Goal: Task Accomplishment & Management: Complete application form

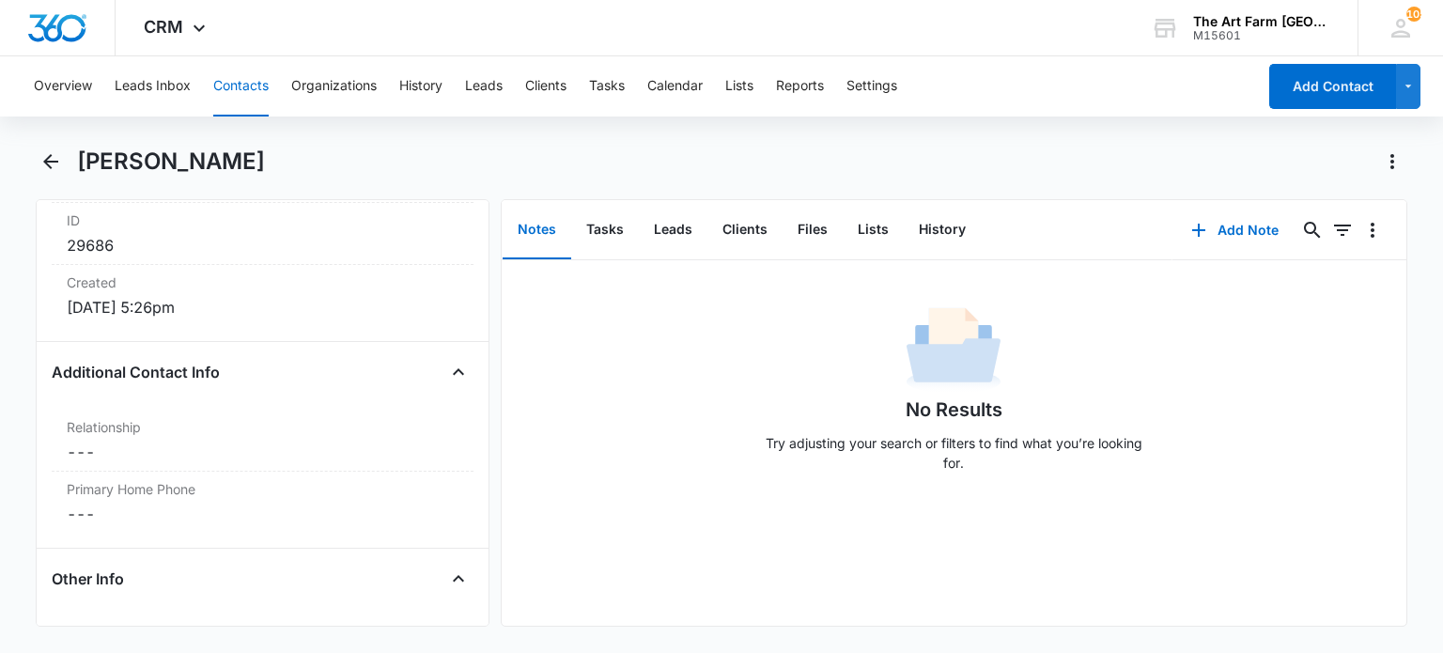
scroll to position [1326, 0]
click at [651, 226] on button "Leads" at bounding box center [673, 230] width 69 height 58
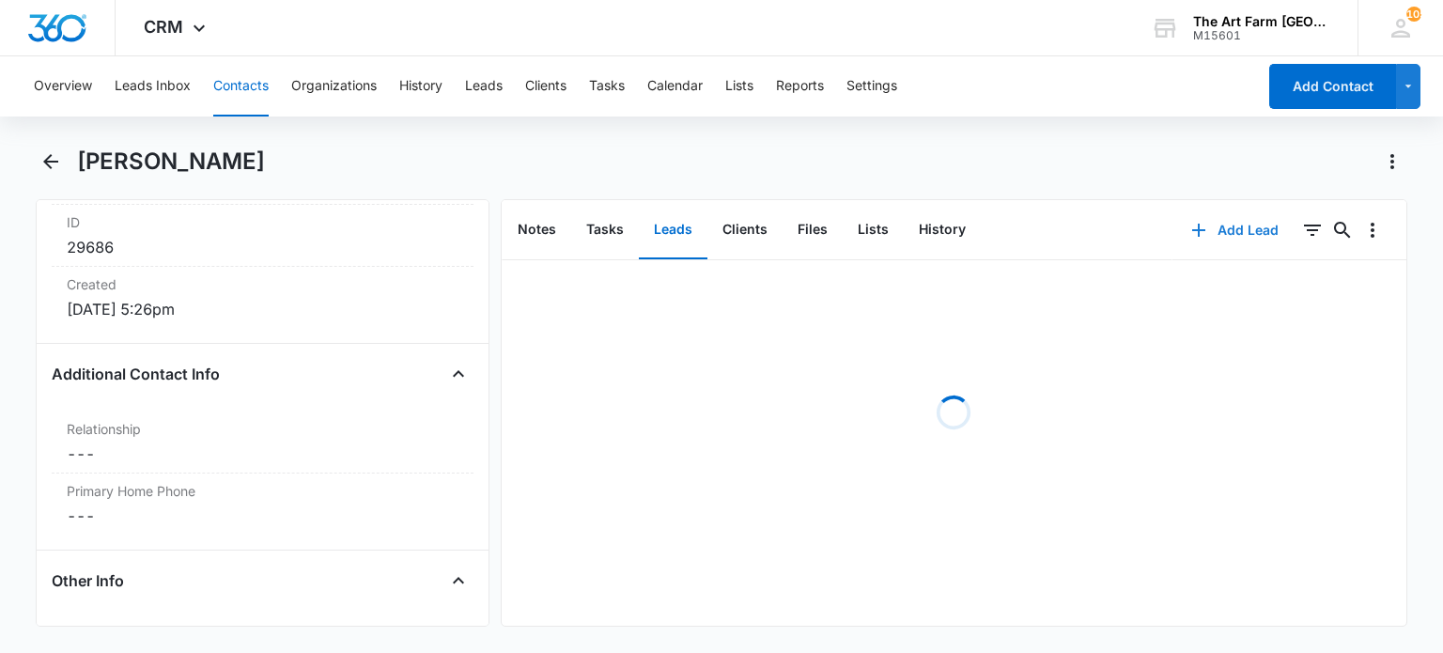
click at [1213, 224] on button "Add Lead" at bounding box center [1234, 230] width 125 height 45
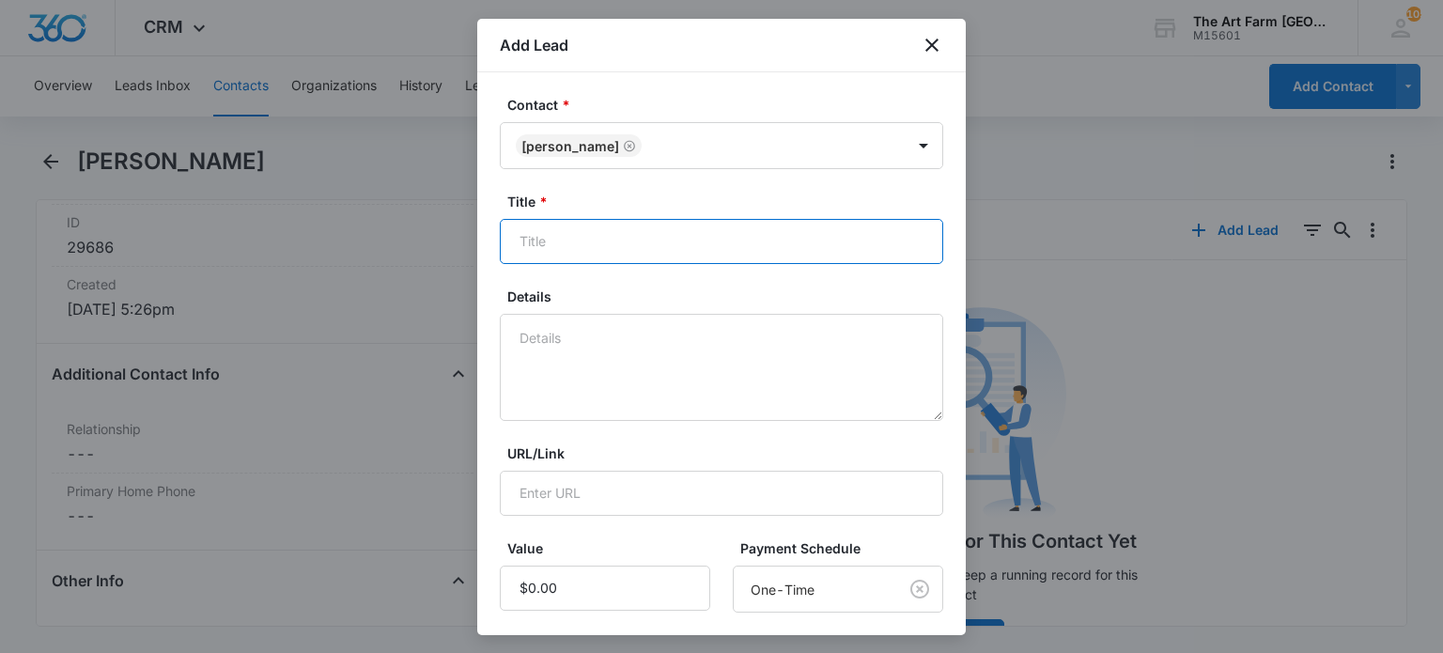
click at [572, 242] on input "Title *" at bounding box center [721, 241] width 443 height 45
type input "Drop In Classes, Mini camps"
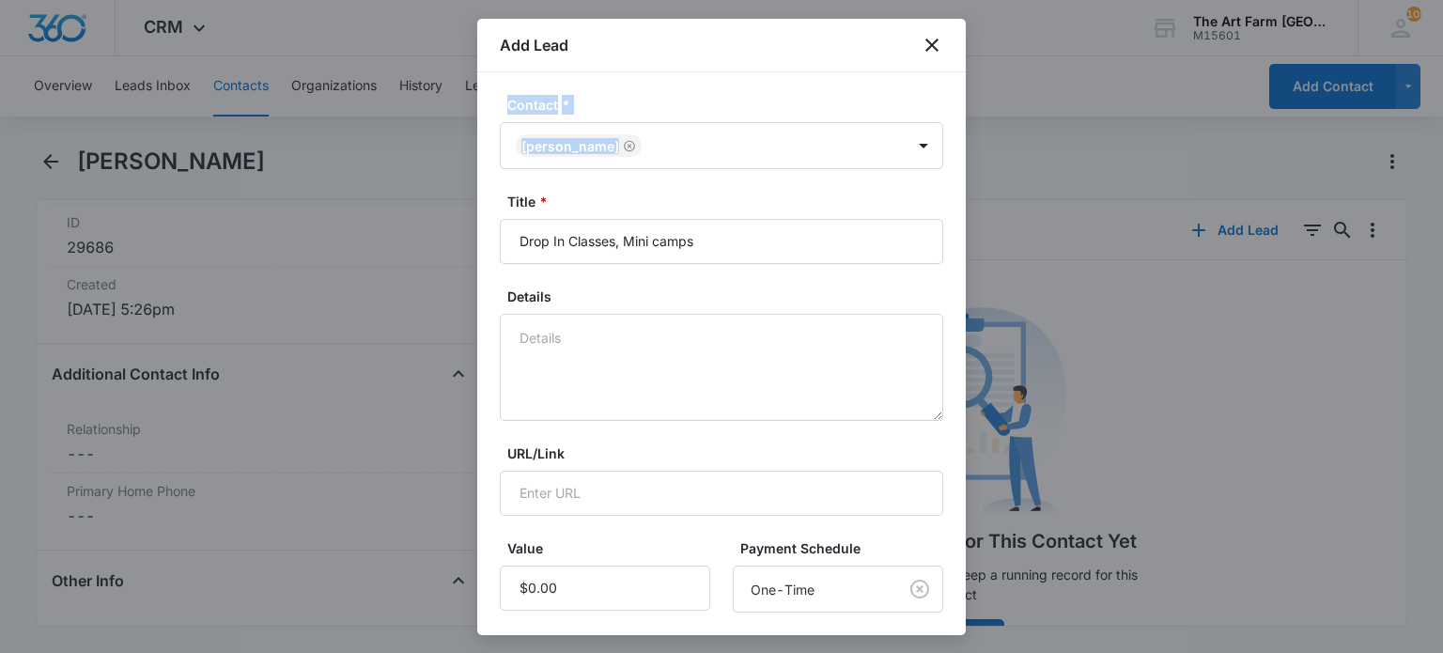
drag, startPoint x: 755, startPoint y: 25, endPoint x: 680, endPoint y: 210, distance: 199.7
click at [680, 210] on div "Add Lead Contact * [PERSON_NAME] Title * Drop In Classes, Mini camps Details UR…" at bounding box center [721, 327] width 488 height 616
click at [721, 89] on div "Contact * [PERSON_NAME] Title * Drop In Classes, Mini camps Details URL/Link Va…" at bounding box center [721, 353] width 488 height 563
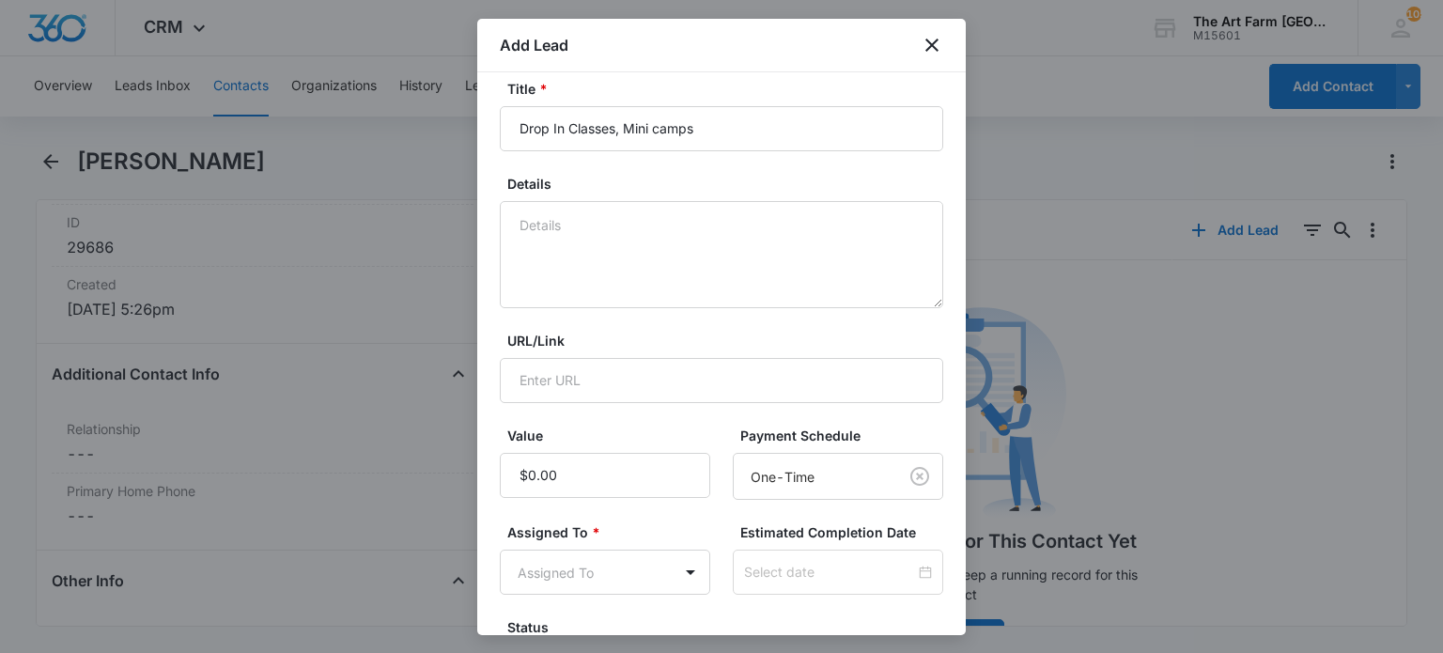
scroll to position [131, 0]
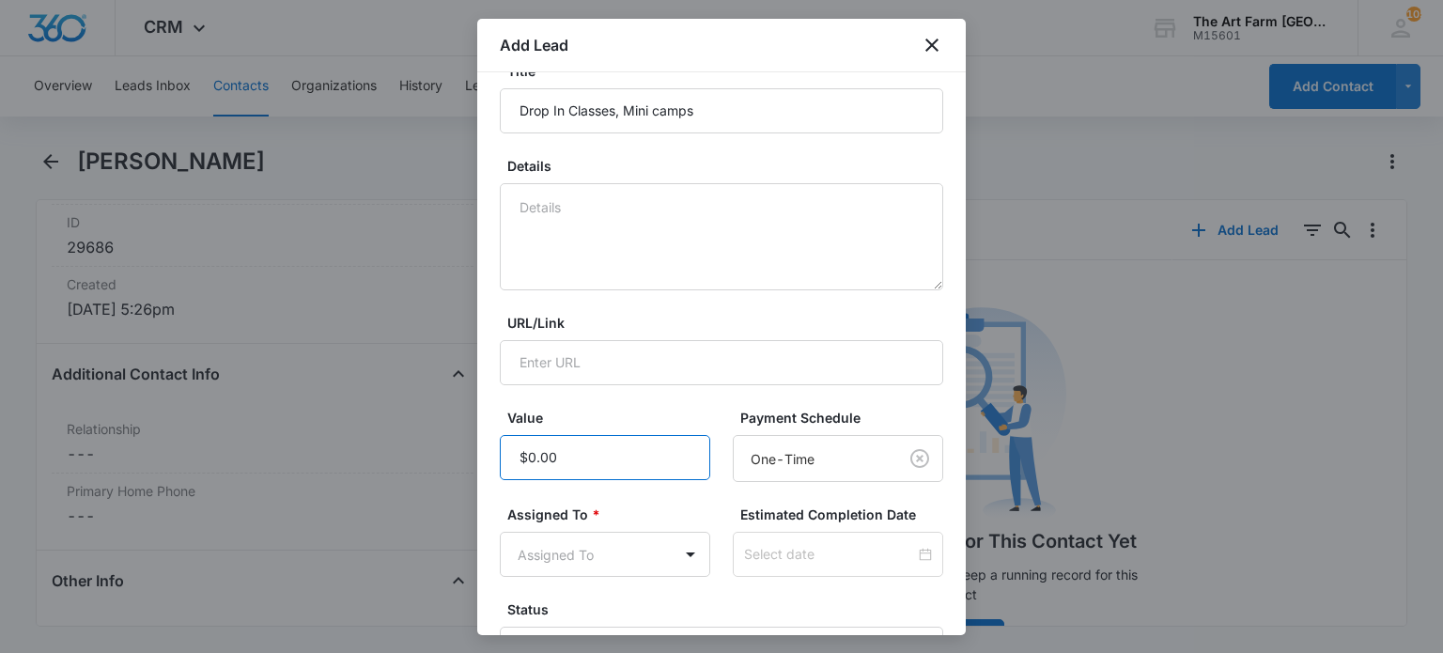
click at [582, 440] on input "Value" at bounding box center [605, 457] width 210 height 45
type input "$1,000.00"
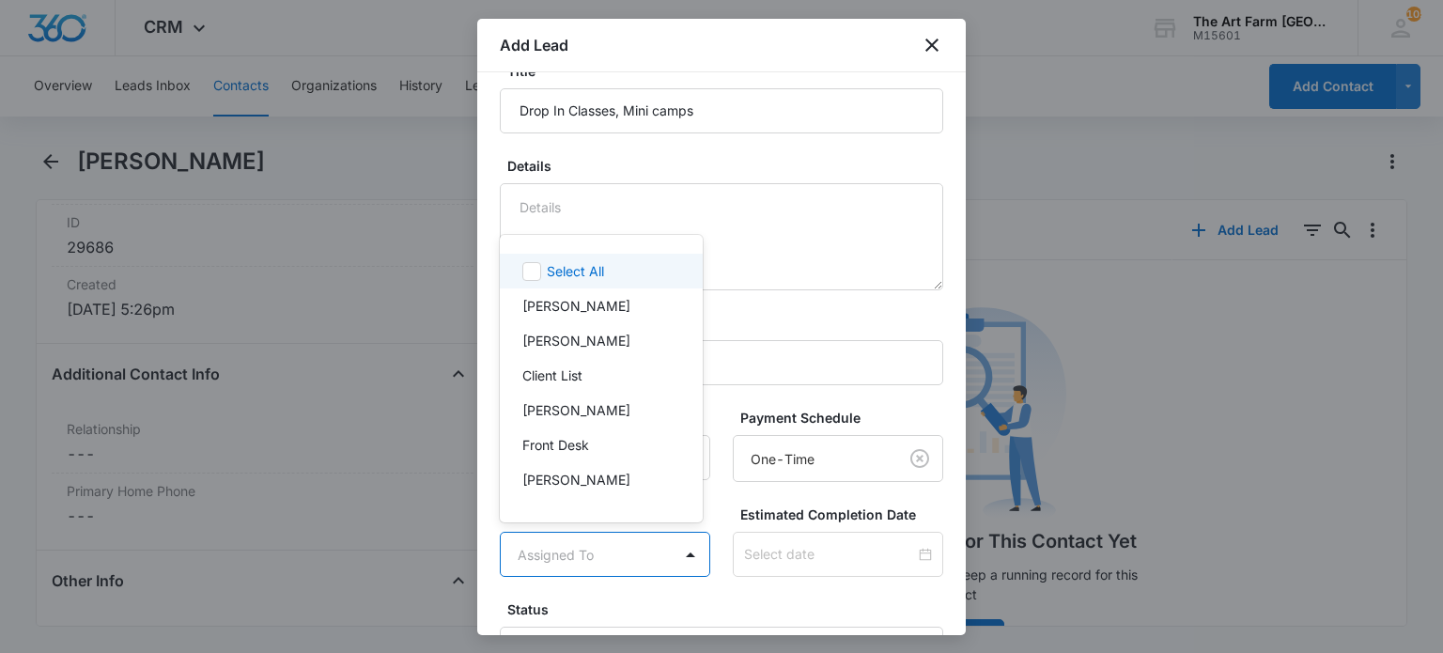
click at [576, 553] on body "CRM Apps Reputation Websites Forms CRM Email Social Content Ads Intelligence Fi…" at bounding box center [721, 326] width 1443 height 653
click at [590, 445] on div "Front Desk" at bounding box center [599, 444] width 154 height 20
click at [724, 526] on div at bounding box center [721, 326] width 1443 height 653
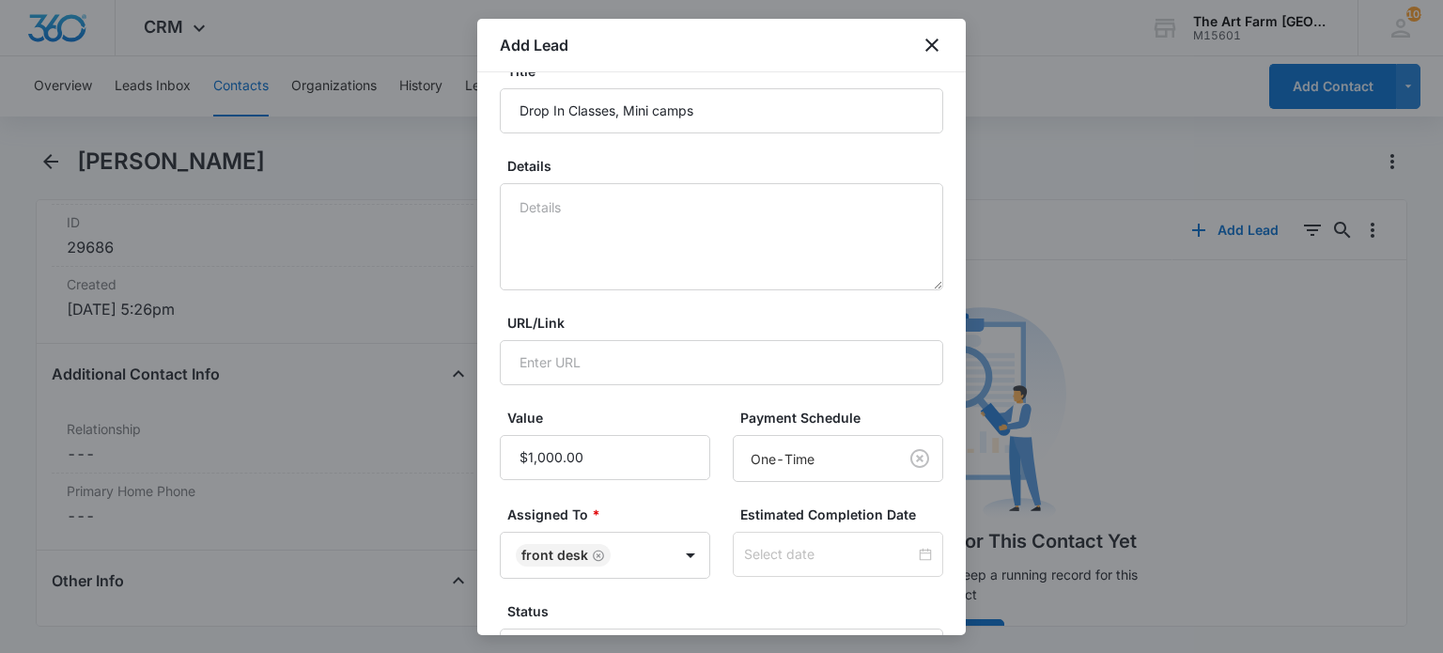
scroll to position [276, 0]
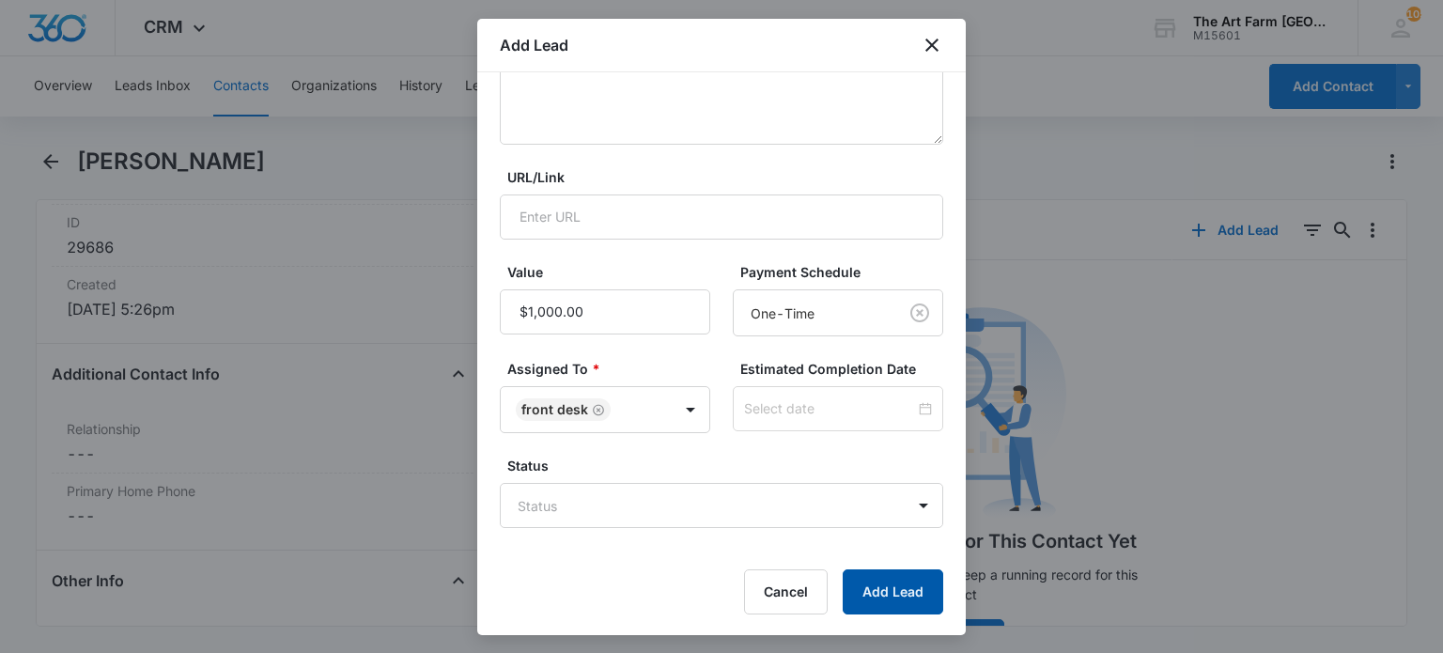
click at [894, 597] on button "Add Lead" at bounding box center [892, 591] width 100 height 45
